Goal: Find specific page/section: Find specific page/section

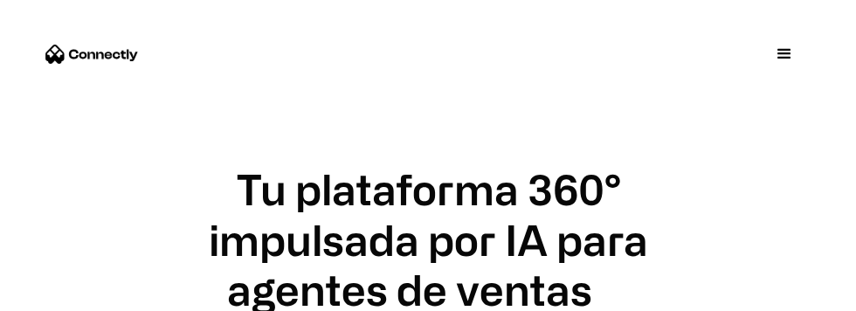
click at [774, 50] on div "menu" at bounding box center [784, 54] width 21 height 21
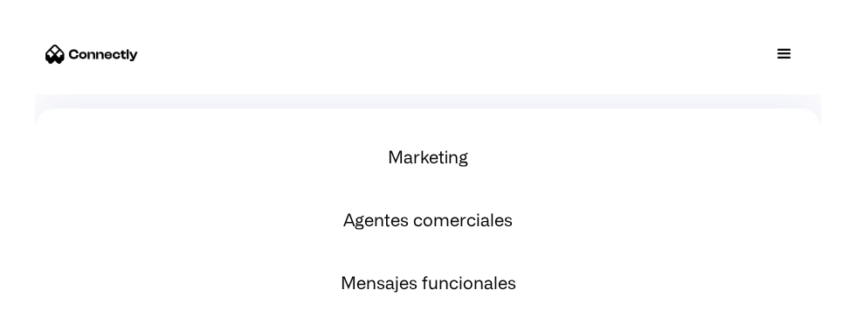
click at [770, 57] on div "menu" at bounding box center [784, 54] width 52 height 52
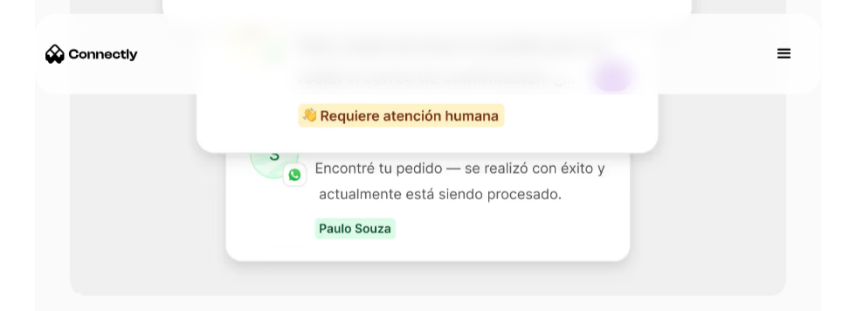
scroll to position [4873, 0]
click at [781, 52] on div "menu" at bounding box center [784, 54] width 21 height 21
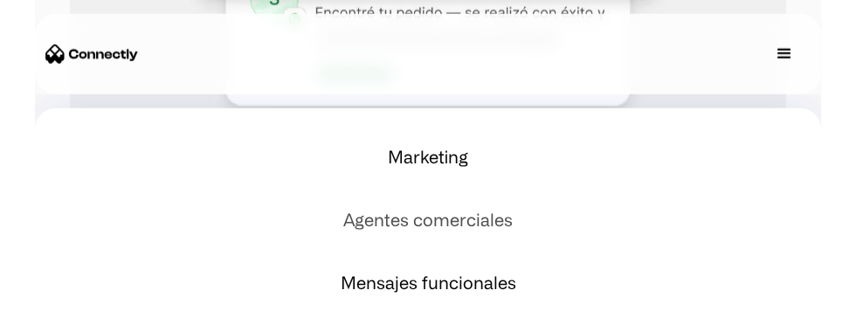
click at [471, 227] on link "Agentes comerciales" at bounding box center [428, 220] width 744 height 42
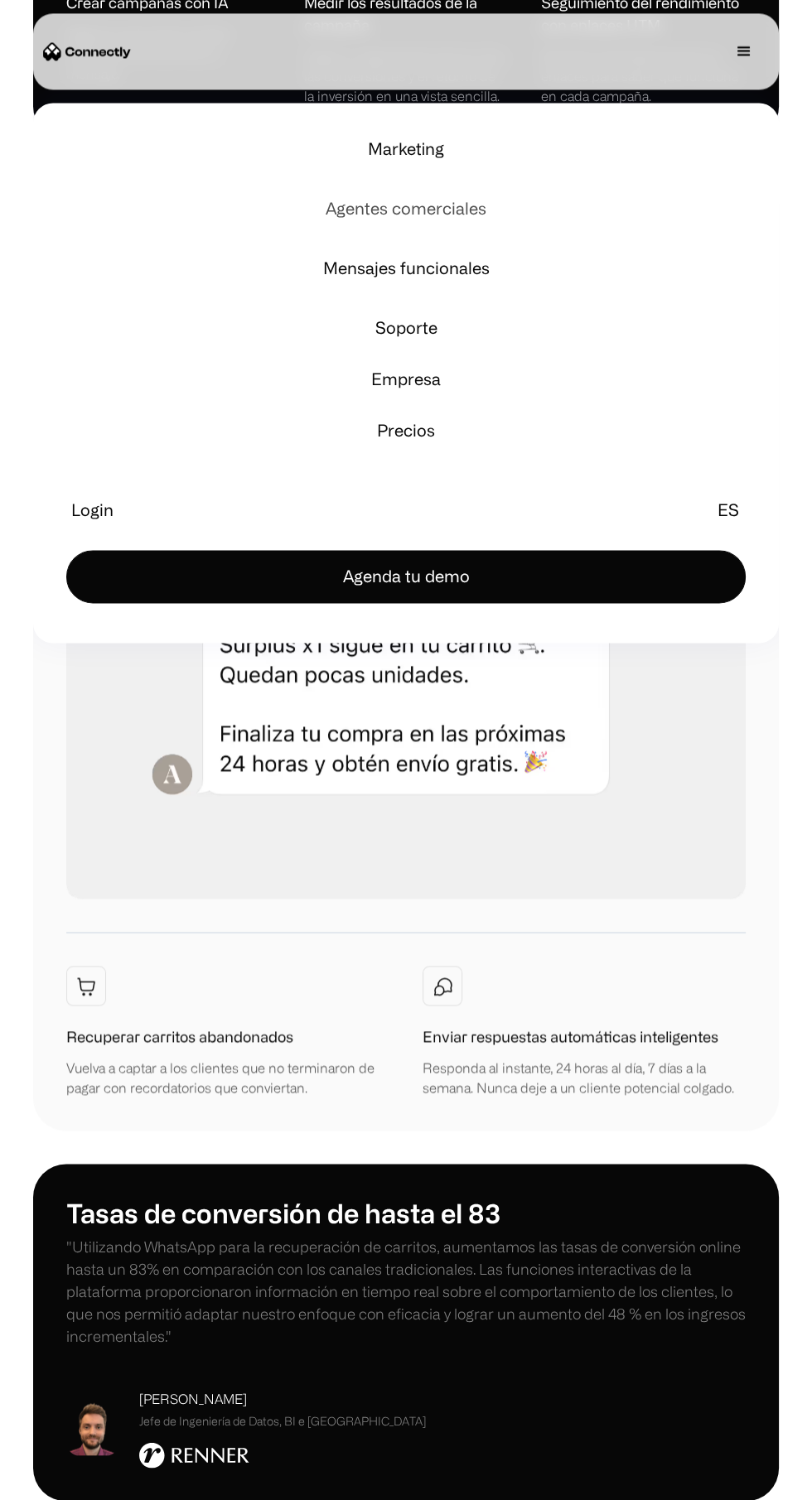
scroll to position [2262, 0]
